Goal: Task Accomplishment & Management: Manage account settings

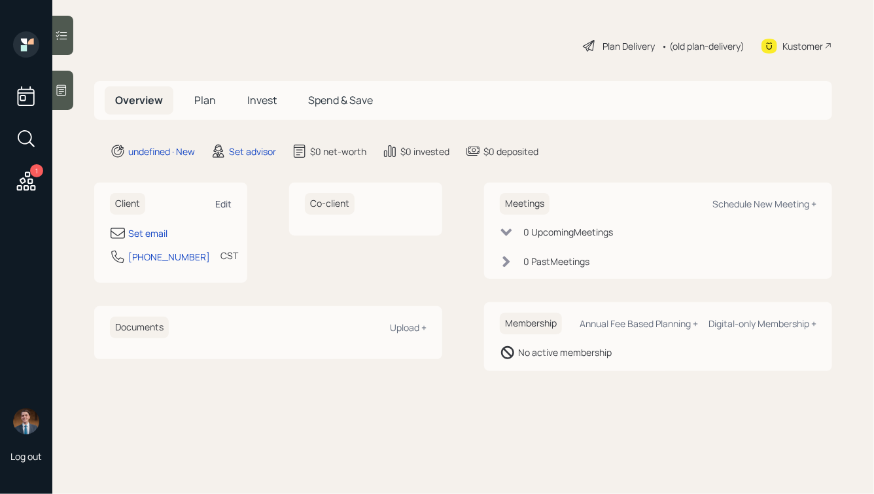
click at [224, 207] on div "Edit" at bounding box center [223, 204] width 16 height 12
select select "America/[GEOGRAPHIC_DATA]"
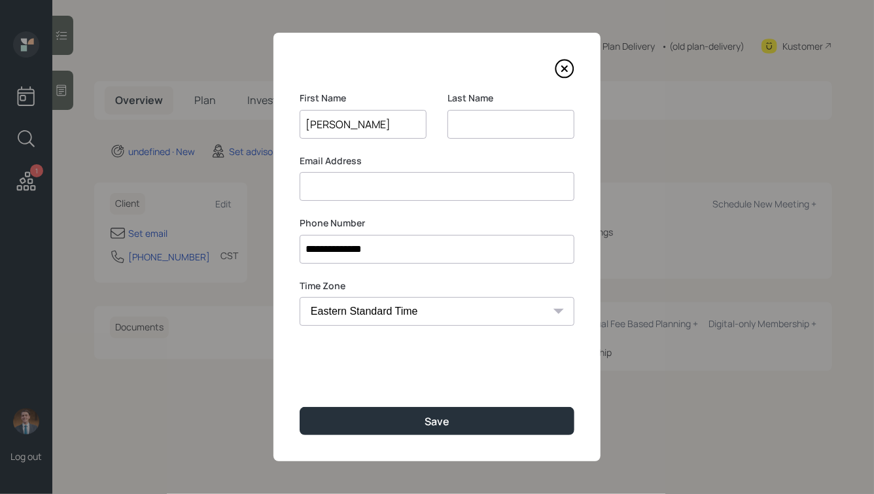
type input "[PERSON_NAME]"
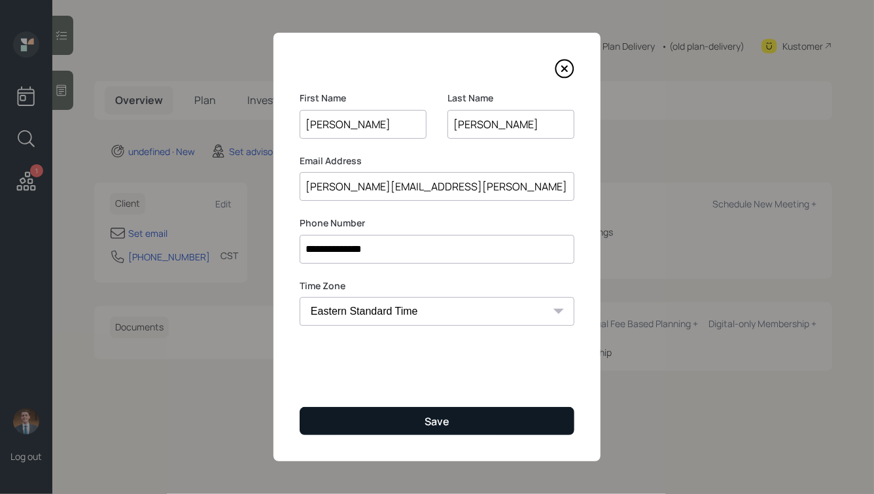
type input "[PERSON_NAME][EMAIL_ADDRESS][PERSON_NAME][DOMAIN_NAME]"
click at [408, 419] on button "Save" at bounding box center [437, 421] width 275 height 28
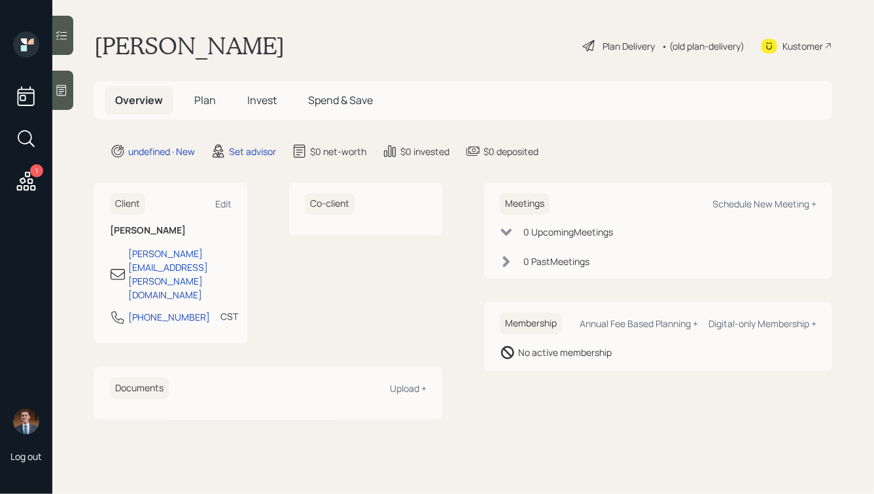
click at [65, 91] on icon at bounding box center [61, 90] width 13 height 13
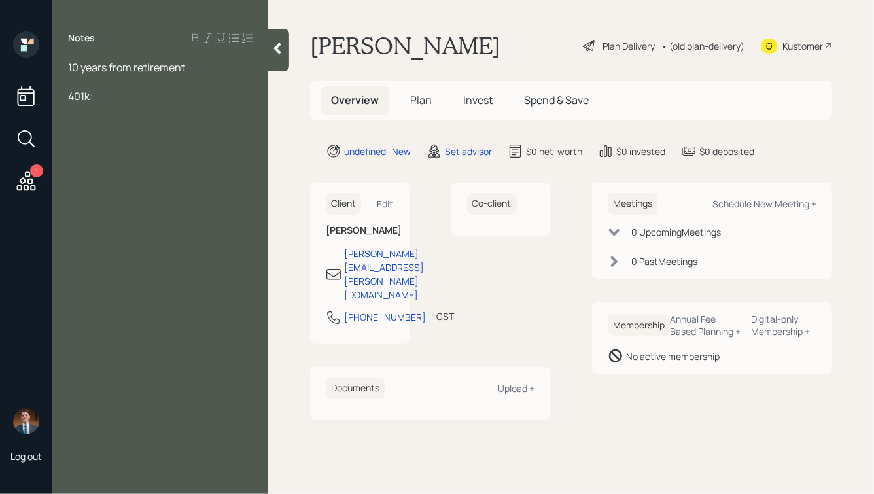
click at [97, 84] on div at bounding box center [160, 82] width 184 height 14
click at [192, 68] on div "10 years from retirement" at bounding box center [160, 67] width 184 height 14
click at [105, 101] on div "401k:" at bounding box center [160, 96] width 184 height 14
click at [70, 112] on span "Pension" at bounding box center [87, 110] width 39 height 14
click at [132, 109] on div "Old Pension" at bounding box center [160, 110] width 184 height 14
